Goal: Information Seeking & Learning: Learn about a topic

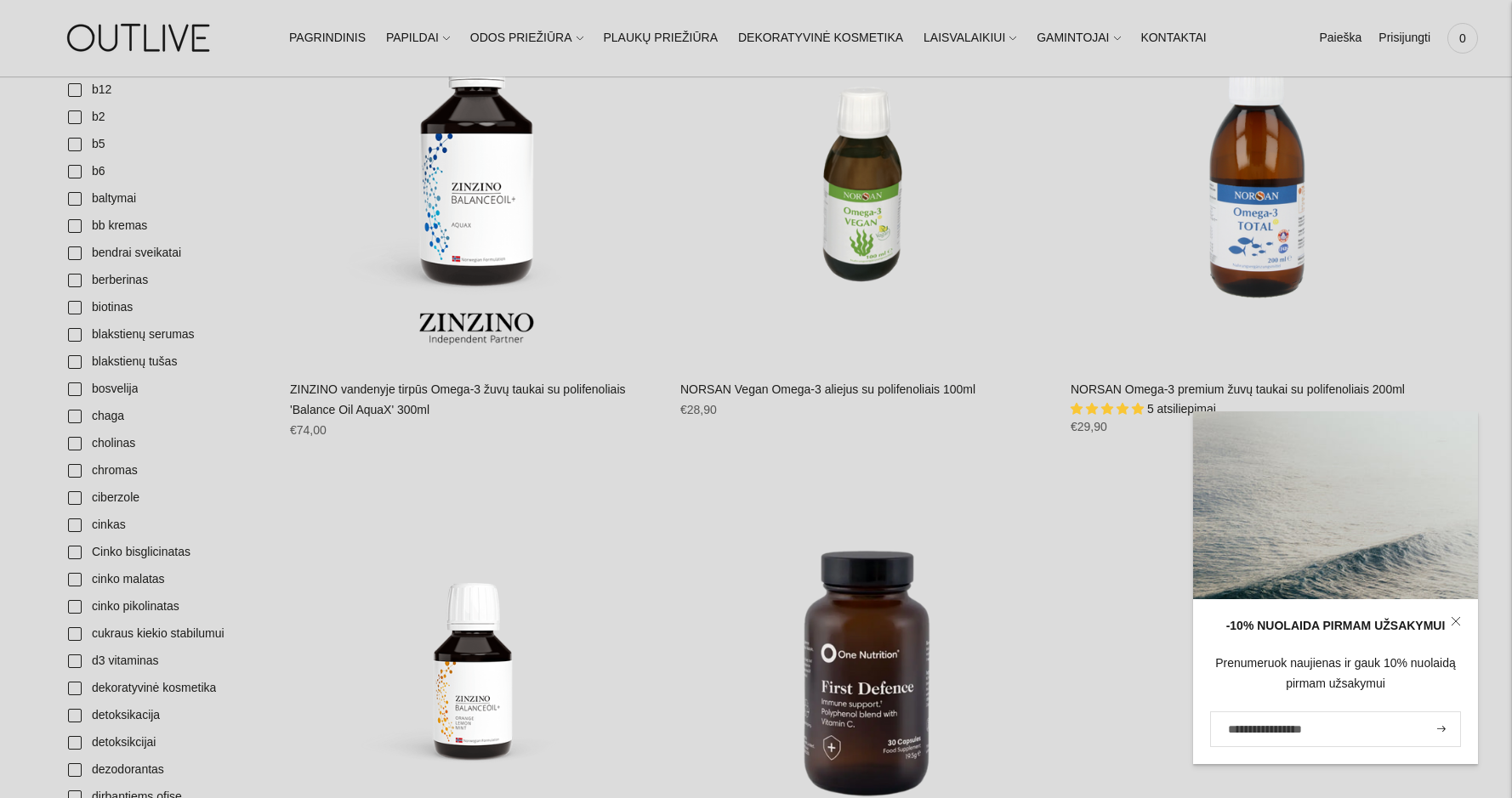
scroll to position [595, 0]
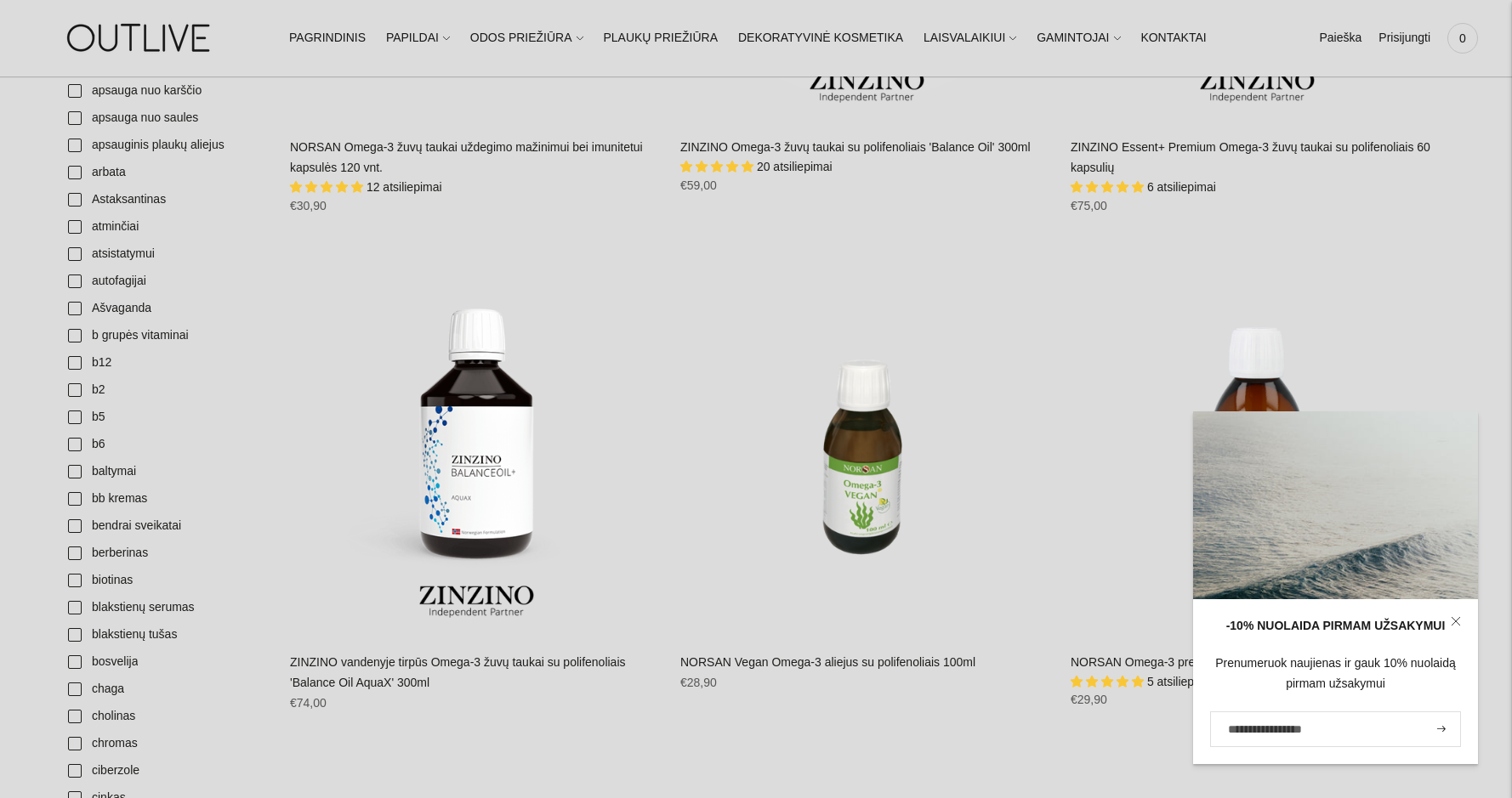
click at [1455, 617] on icon at bounding box center [1456, 622] width 10 height 10
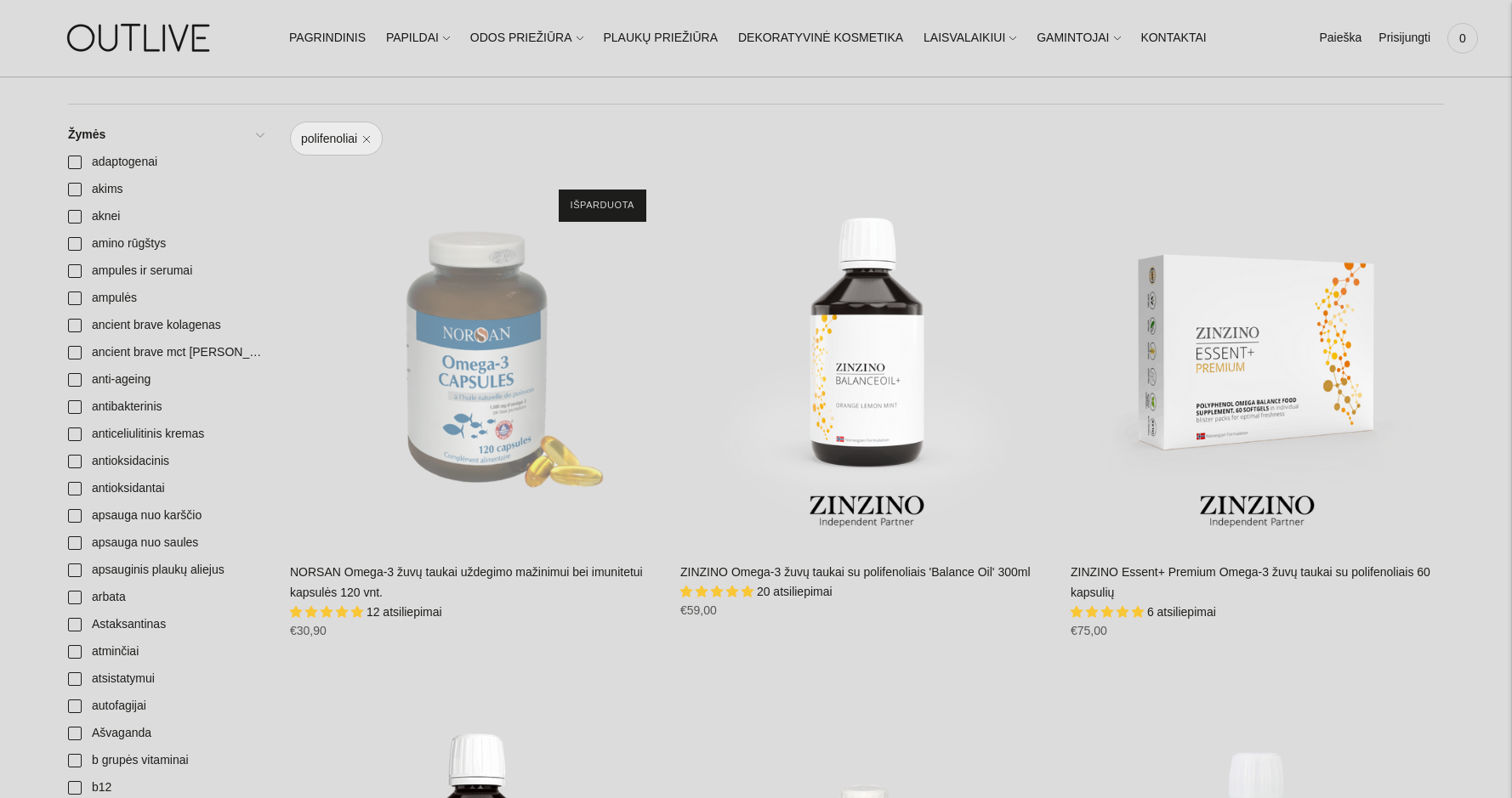
scroll to position [510, 0]
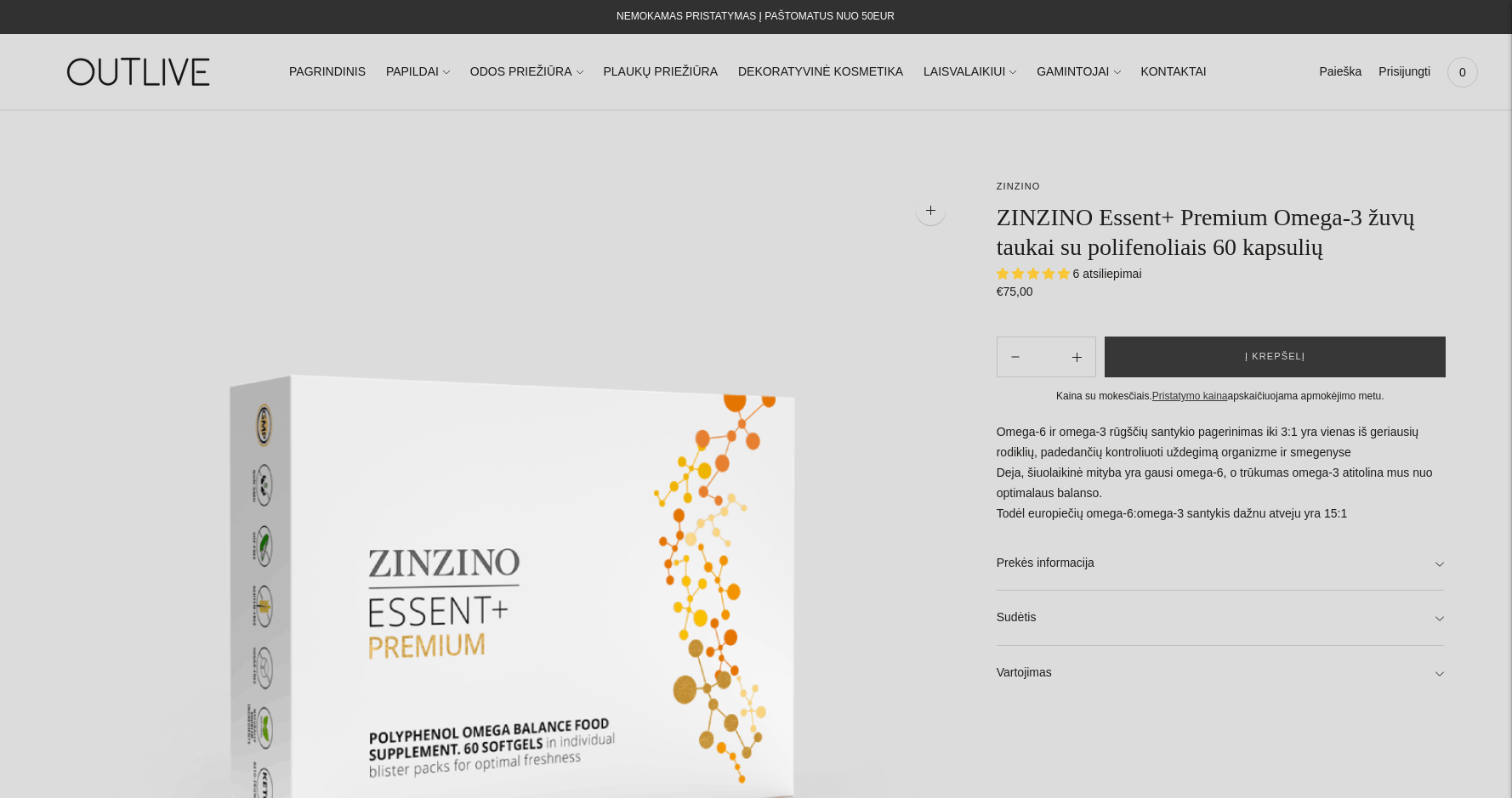
select select "**********"
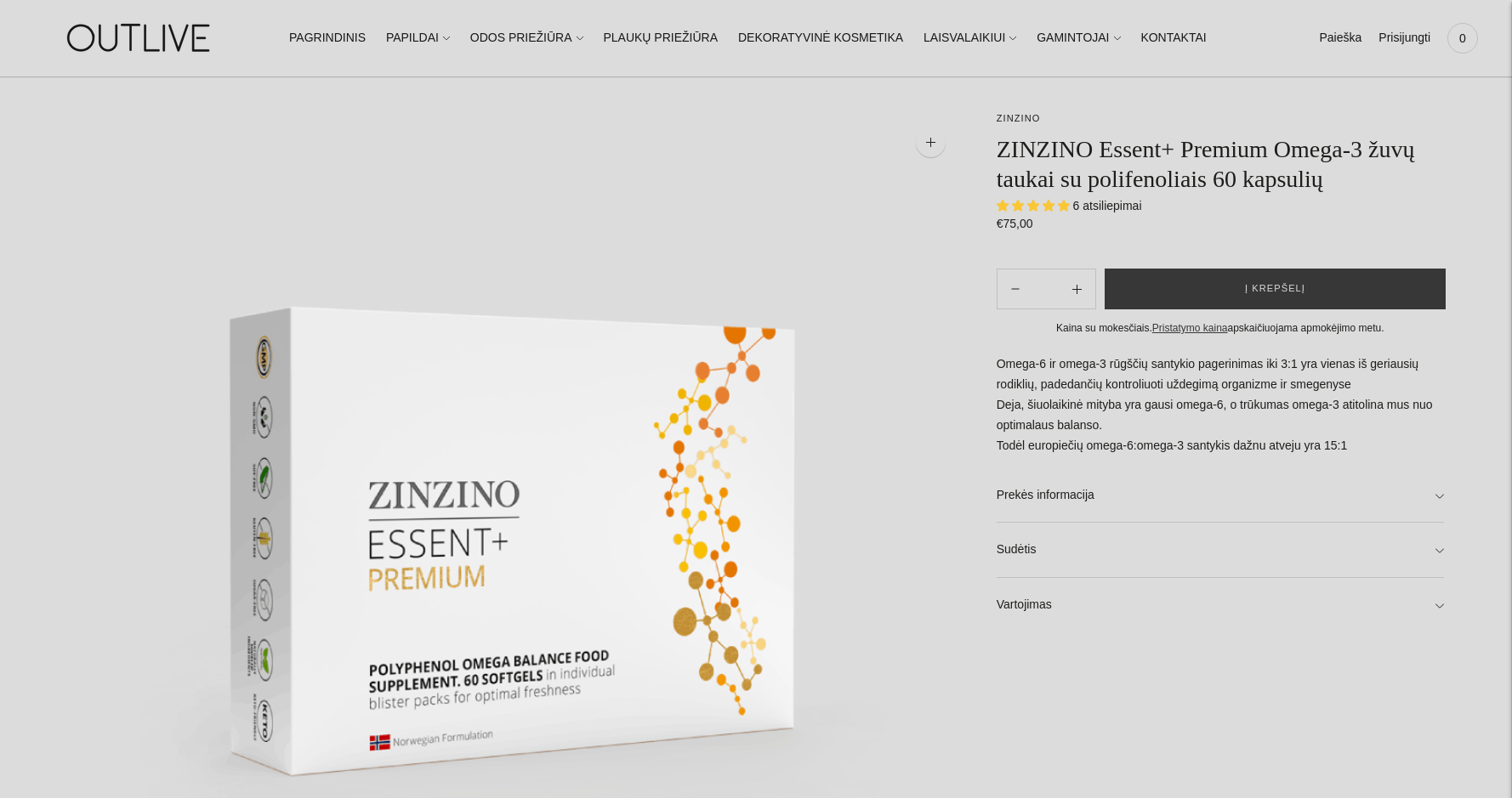
scroll to position [170, 0]
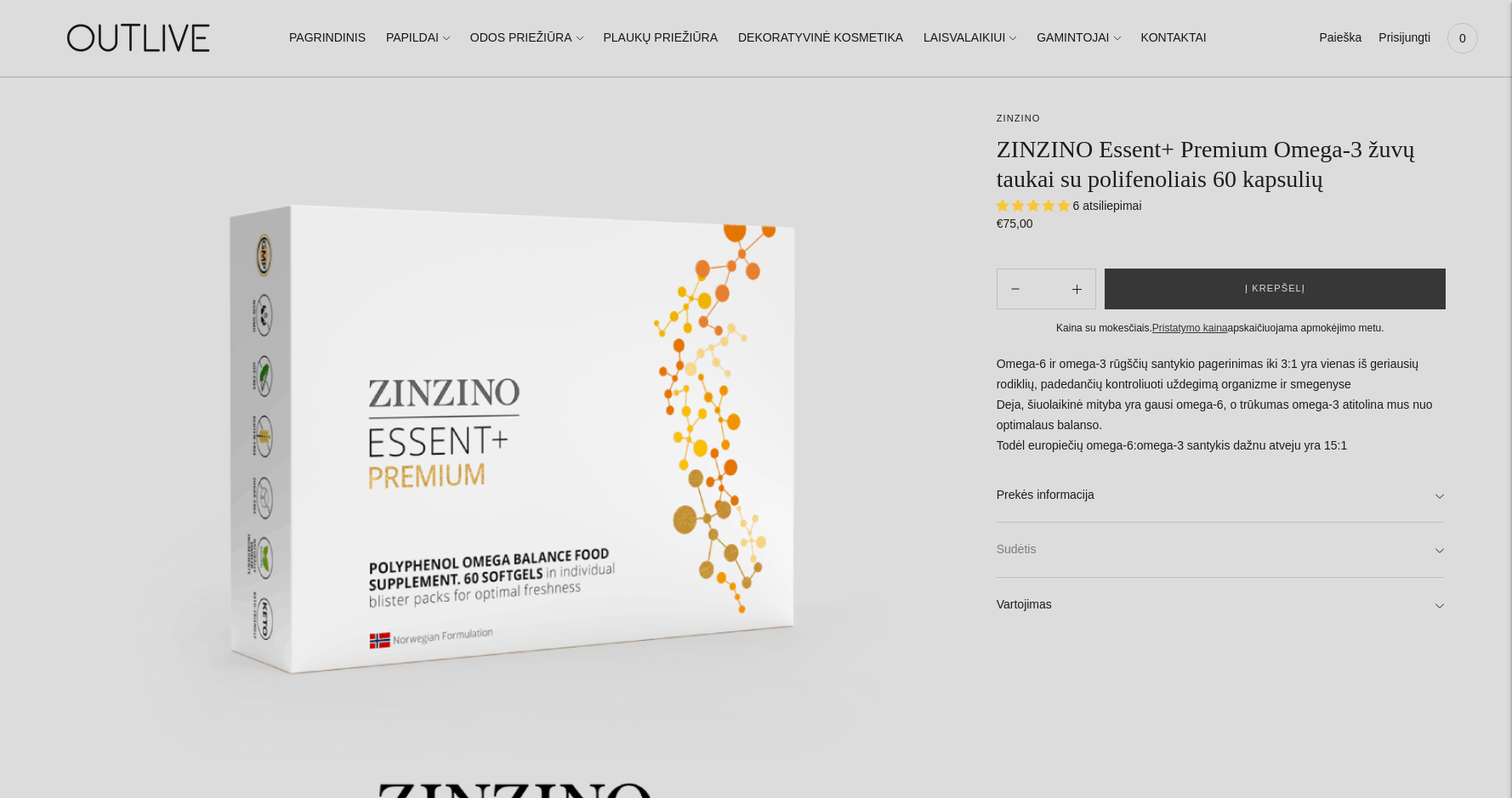
click at [1070, 554] on link "Sudėtis" at bounding box center [1220, 550] width 447 height 54
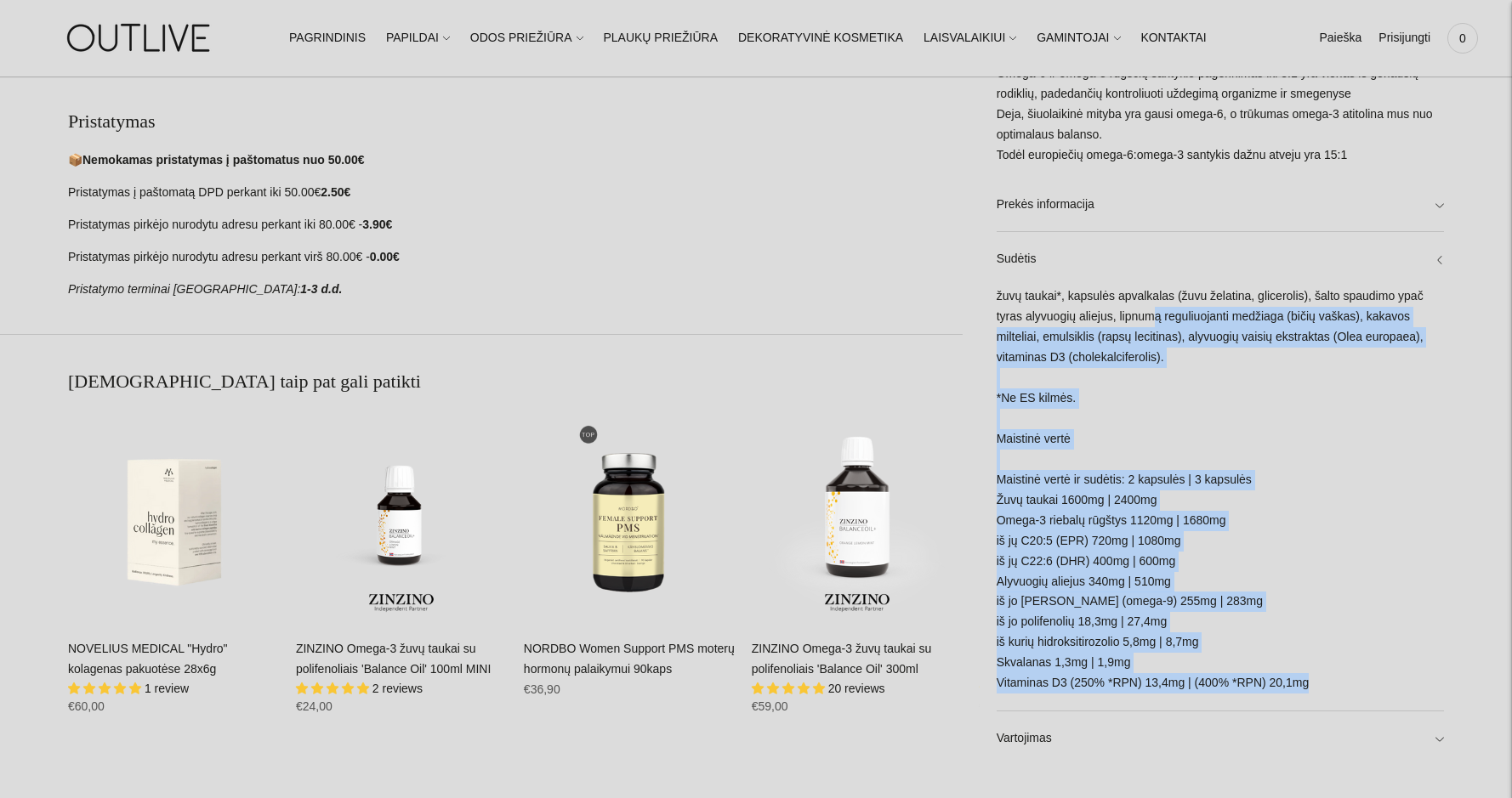
scroll to position [1020, 0]
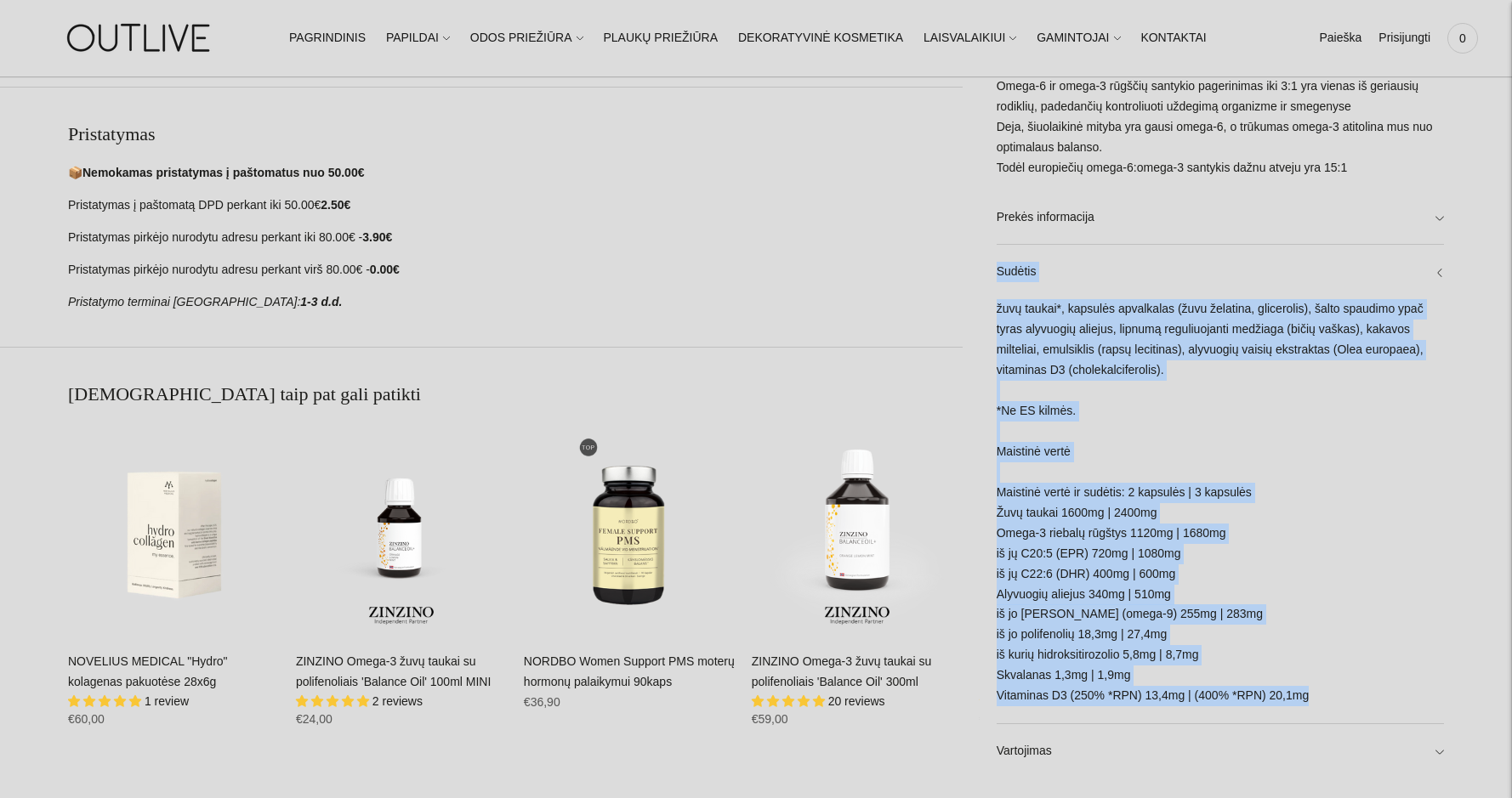
drag, startPoint x: 1315, startPoint y: 526, endPoint x: 994, endPoint y: 274, distance: 408.1
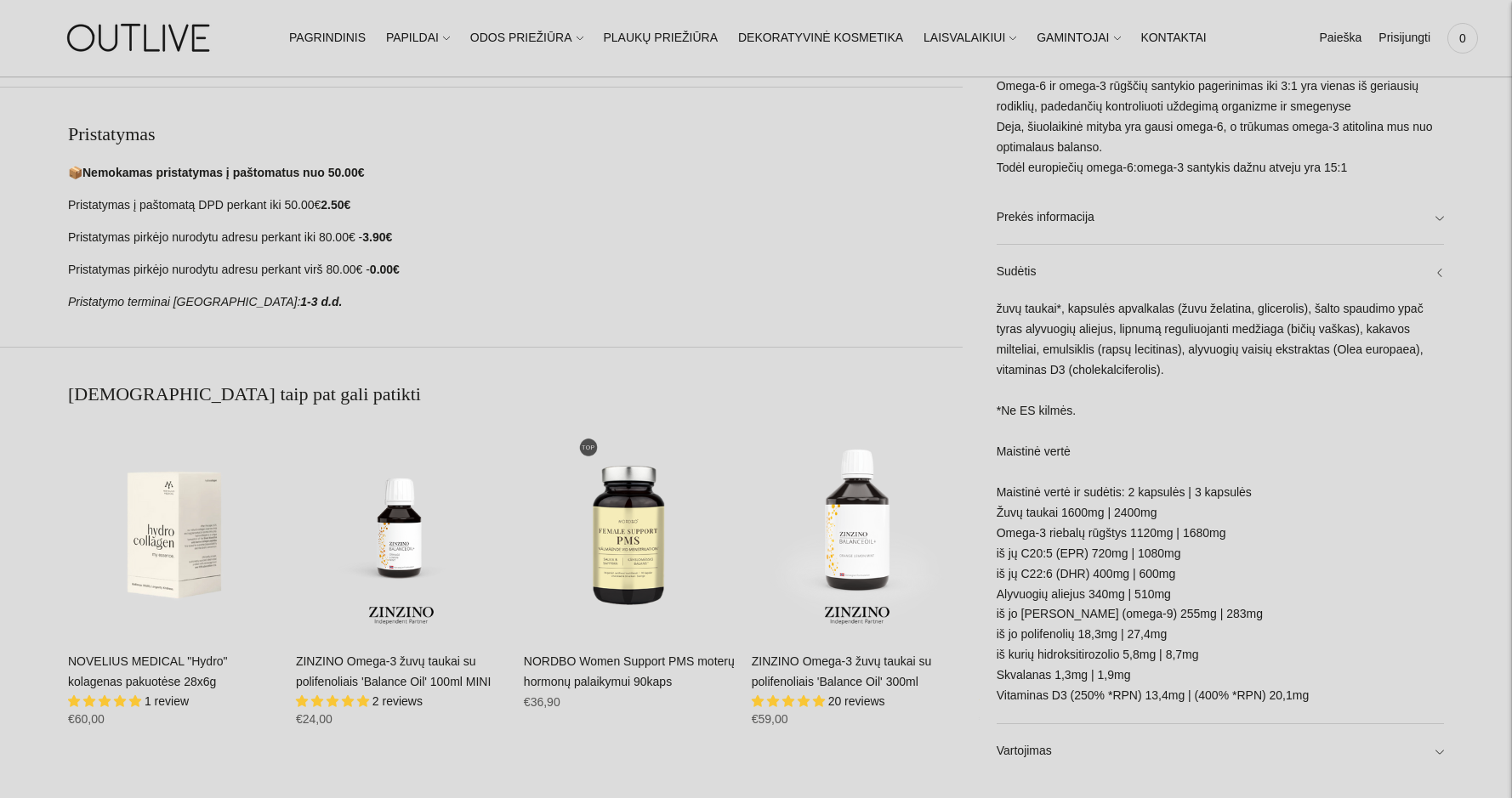
copy div
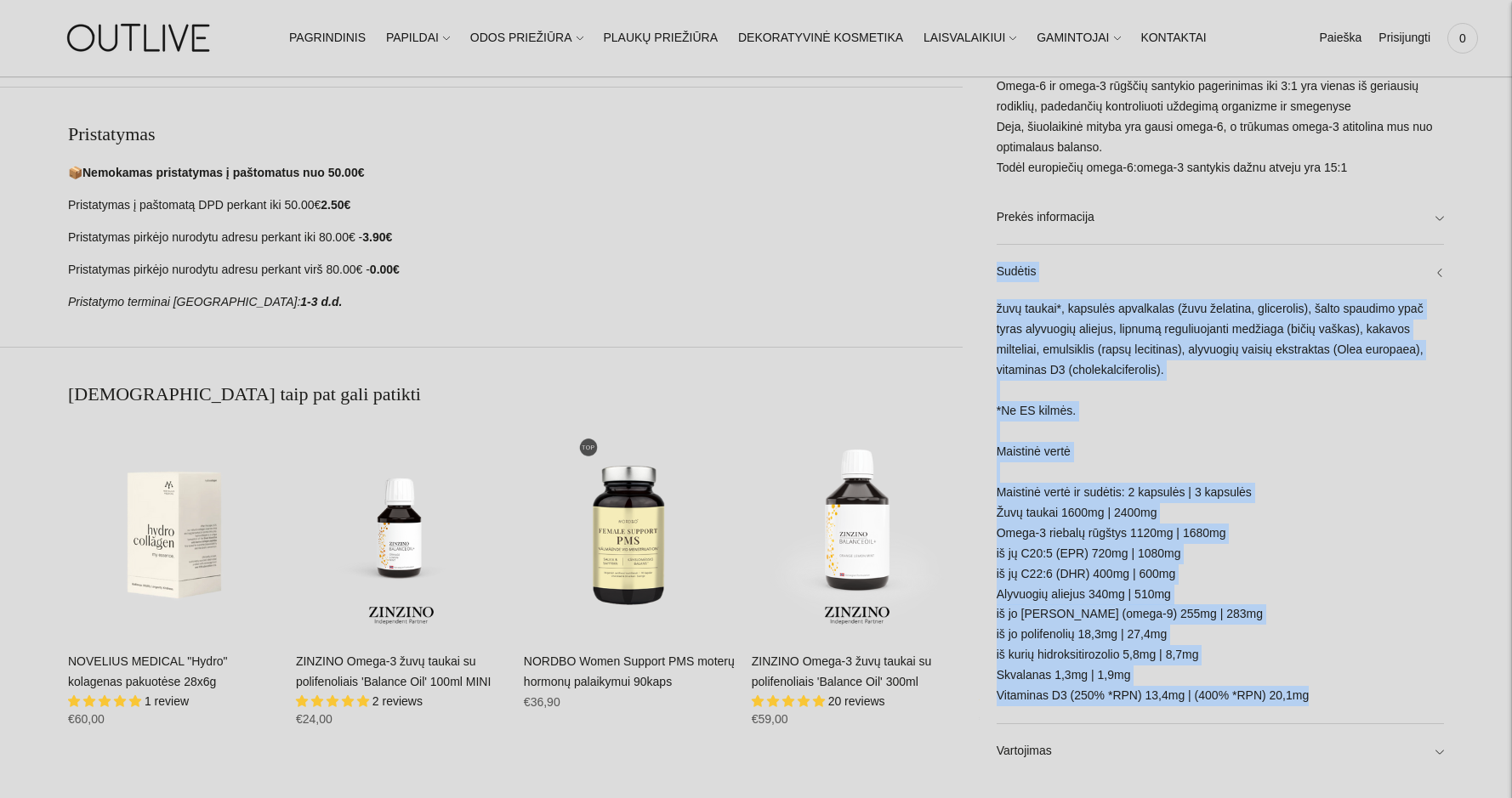
copy div "Sudėtis žuvų taukai*, kapsulės apvalkalas (žuvu želatina, glicerolis), šalto sp…"
drag, startPoint x: 998, startPoint y: 271, endPoint x: 1329, endPoint y: 699, distance: 541.1
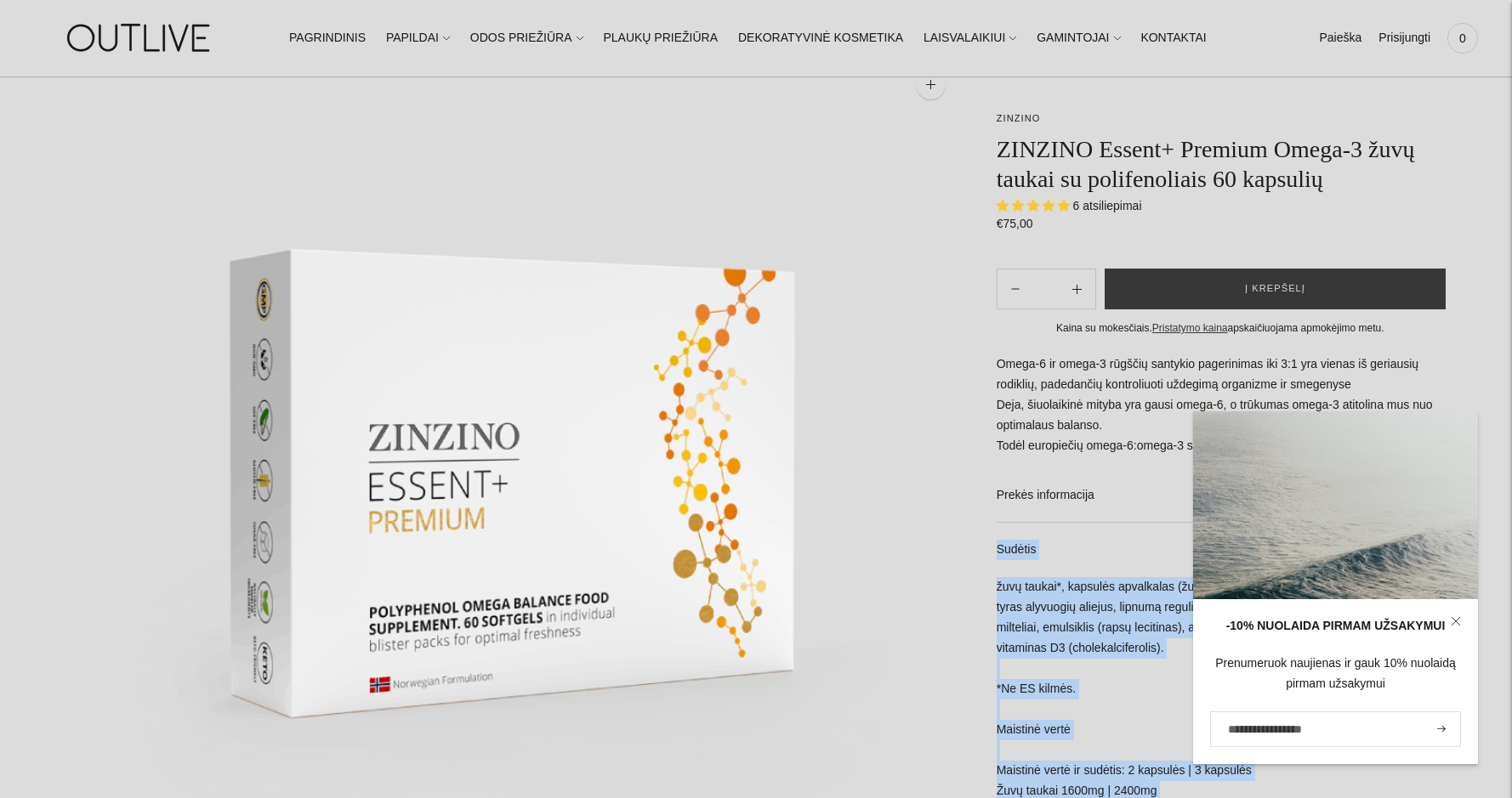
scroll to position [0, 0]
